Goal: Information Seeking & Learning: Learn about a topic

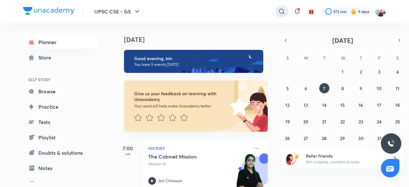
click at [280, 12] on icon at bounding box center [282, 12] width 8 height 8
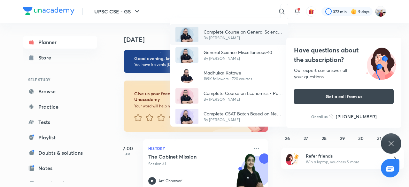
click at [248, 32] on p "Complete Course on General Science 2024-25" at bounding box center [243, 31] width 79 height 7
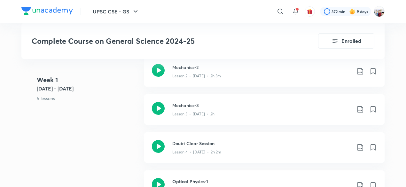
scroll to position [422, 0]
click at [233, 105] on h3 "Mechanics-3" at bounding box center [261, 105] width 179 height 7
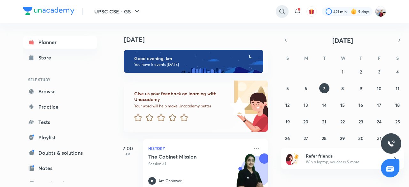
click at [281, 11] on icon at bounding box center [283, 12] width 8 height 8
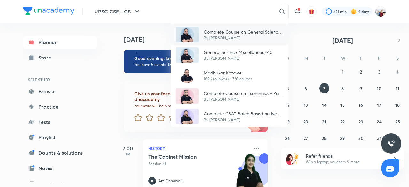
click at [225, 28] on div "Complete Course on General Science 2024-25 By Madhukar Kotawe" at bounding box center [230, 34] width 118 height 20
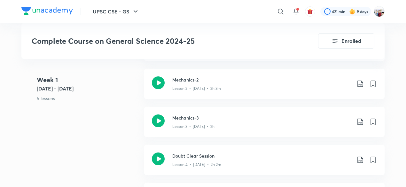
scroll to position [422, 0]
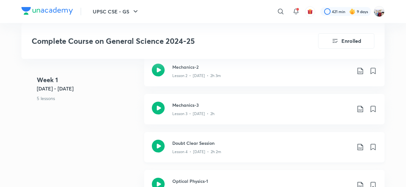
click at [206, 144] on h3 "Doubt Clear Session" at bounding box center [261, 143] width 179 height 7
